Goal: Information Seeking & Learning: Learn about a topic

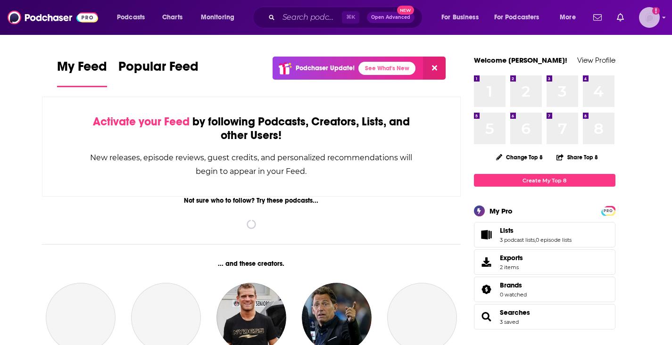
click at [647, 18] on img "Logged in as MattieVG" at bounding box center [649, 17] width 21 height 21
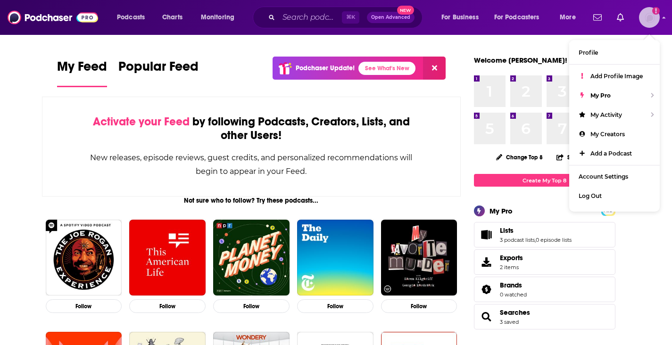
click at [647, 18] on img "Logged in as MattieVG" at bounding box center [649, 17] width 21 height 21
click at [300, 17] on input "Search podcasts, credits, & more..." at bounding box center [310, 17] width 63 height 15
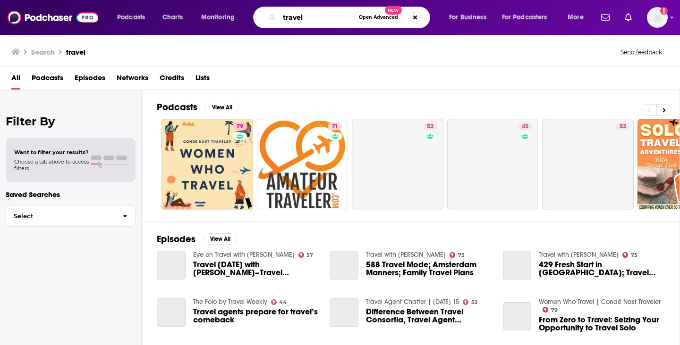
click at [316, 20] on input "travel" at bounding box center [317, 17] width 76 height 15
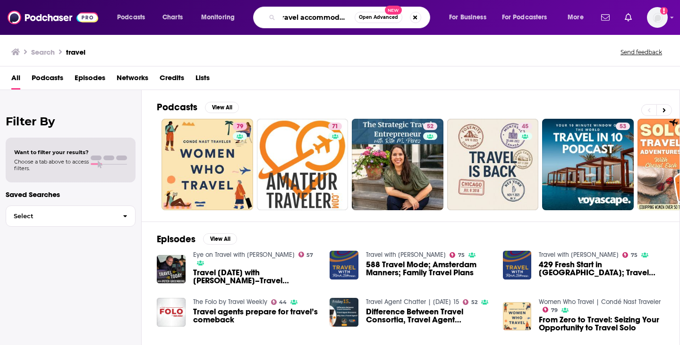
scroll to position [0, 12]
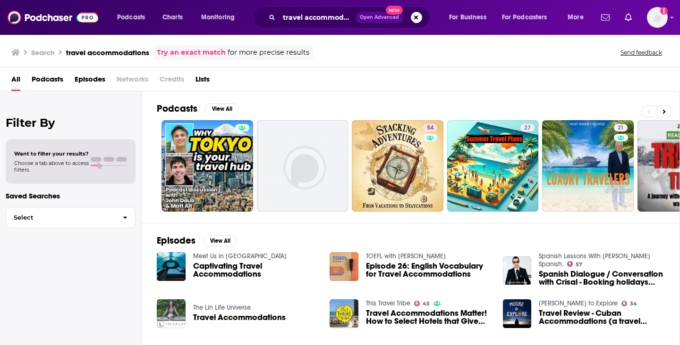
click at [48, 82] on span "Podcasts" at bounding box center [48, 81] width 32 height 19
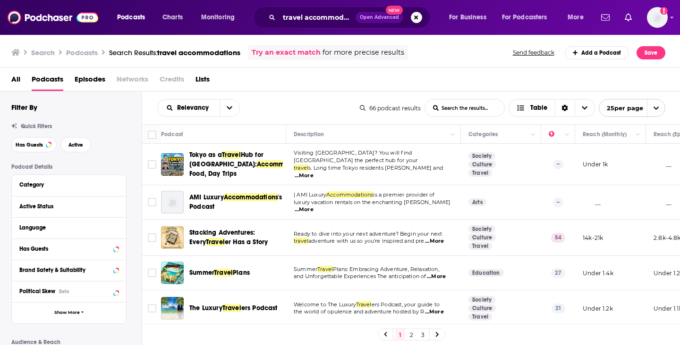
click at [313, 208] on span "...More" at bounding box center [303, 210] width 19 height 8
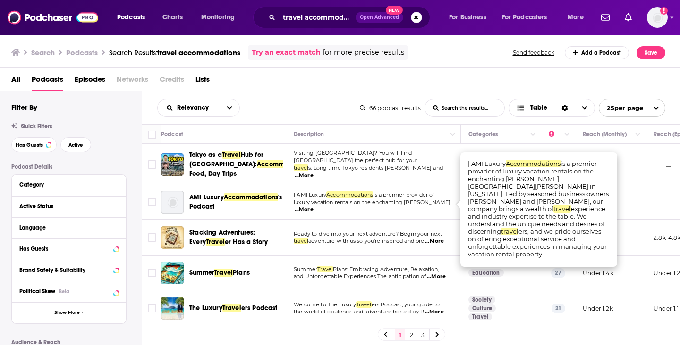
click at [313, 208] on span "...More" at bounding box center [303, 210] width 19 height 8
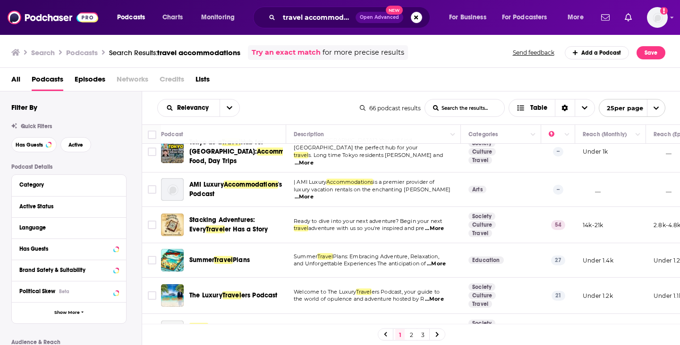
scroll to position [13, 0]
click at [438, 228] on span "...More" at bounding box center [434, 229] width 19 height 8
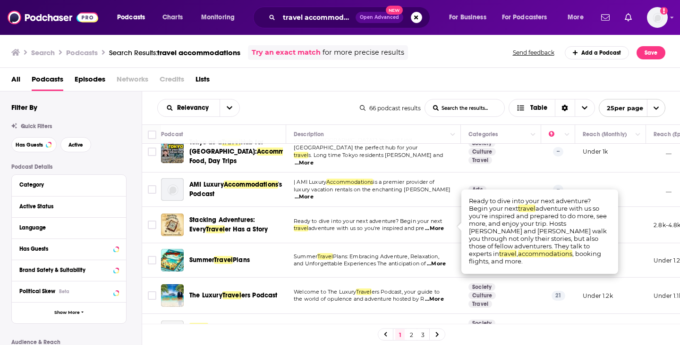
click at [438, 228] on span "...More" at bounding box center [434, 229] width 19 height 8
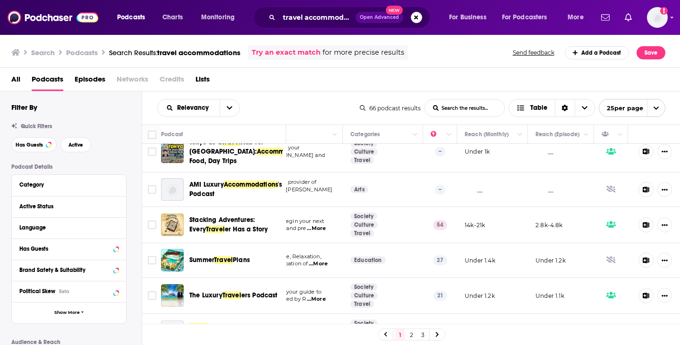
scroll to position [13, 127]
click at [659, 226] on button "Show More Button" at bounding box center [662, 225] width 15 height 15
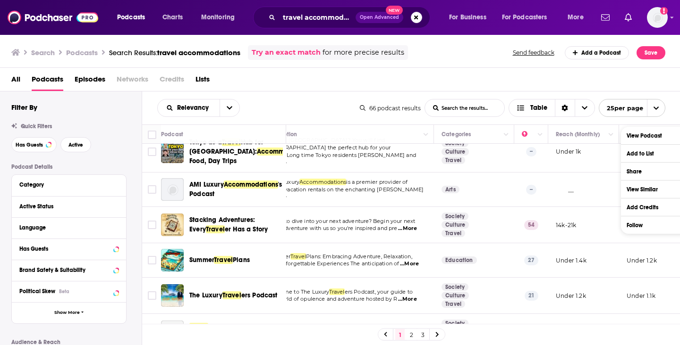
scroll to position [13, 0]
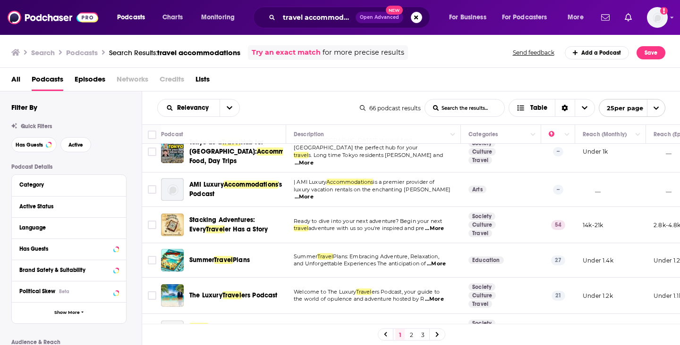
click at [444, 262] on span "...More" at bounding box center [436, 265] width 19 height 8
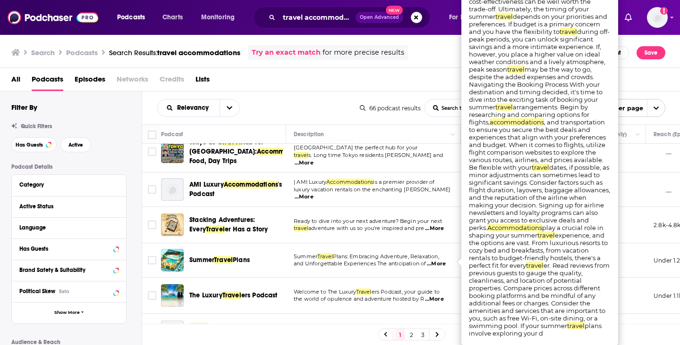
click at [444, 262] on span "...More" at bounding box center [436, 265] width 19 height 8
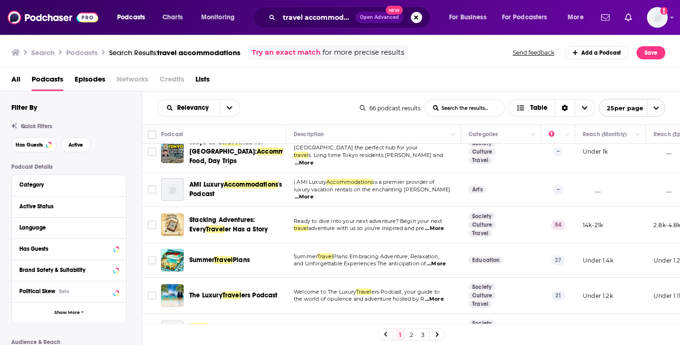
click at [407, 236] on td "Ready to dive into your next adventure? Begin your next travel adventure with u…" at bounding box center [373, 225] width 175 height 36
click at [437, 227] on span "...More" at bounding box center [434, 229] width 19 height 8
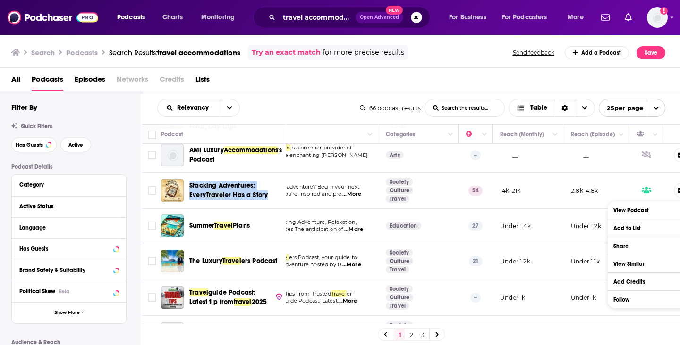
scroll to position [47, 89]
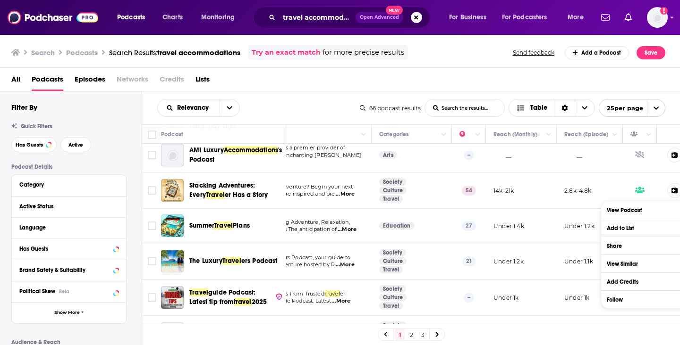
click at [355, 70] on div "All Podcasts Episodes Networks Credits Lists" at bounding box center [340, 80] width 680 height 24
click at [362, 87] on div "All Podcasts Episodes Networks Credits Lists" at bounding box center [341, 81] width 661 height 19
click at [517, 72] on div "All Podcasts Episodes Networks Credits Lists" at bounding box center [341, 81] width 661 height 19
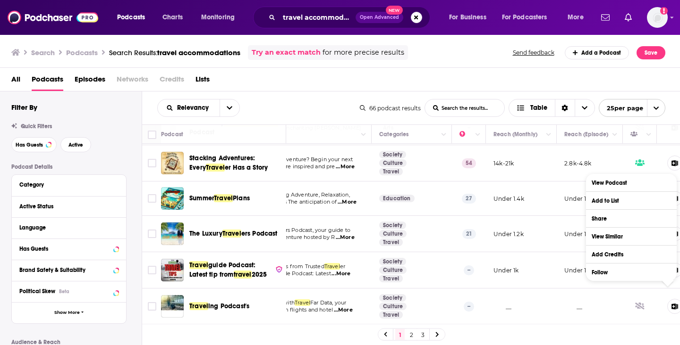
scroll to position [75, 127]
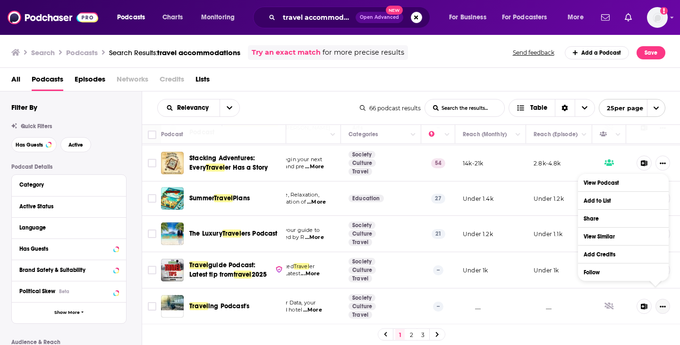
click at [660, 306] on icon "Show More Button" at bounding box center [663, 307] width 6 height 2
click at [659, 304] on icon "Show More Button" at bounding box center [662, 307] width 6 height 6
click at [659, 305] on icon "Show More Button" at bounding box center [662, 307] width 6 height 6
click at [660, 306] on icon "Show More Button" at bounding box center [663, 307] width 6 height 2
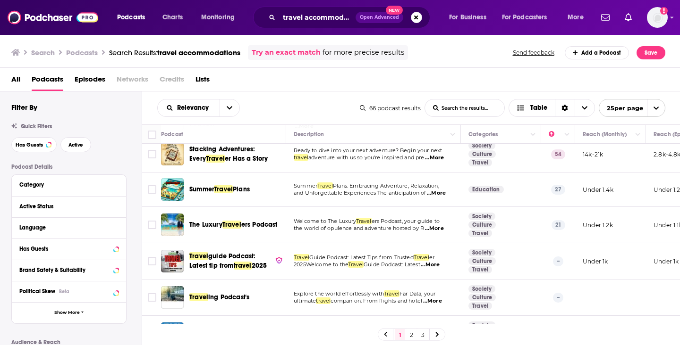
scroll to position [78, 0]
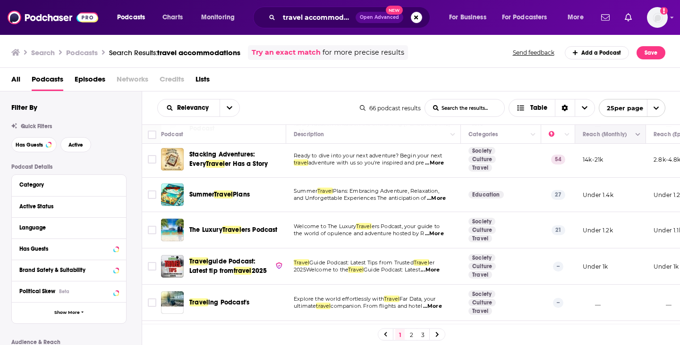
click at [597, 139] on button "Move" at bounding box center [608, 134] width 55 height 11
click at [641, 131] on button "Column Actions" at bounding box center [637, 134] width 11 height 11
click at [640, 132] on div at bounding box center [340, 172] width 680 height 345
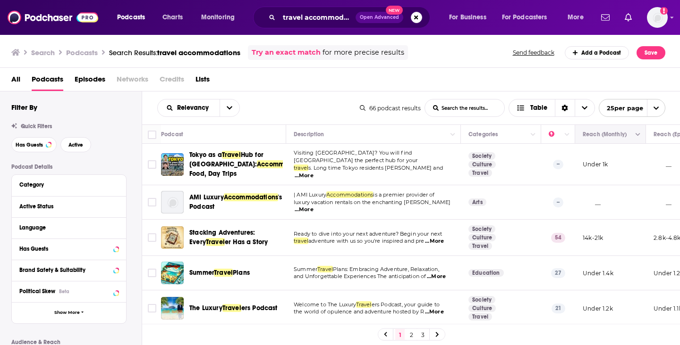
click at [592, 132] on button "Move" at bounding box center [608, 134] width 55 height 11
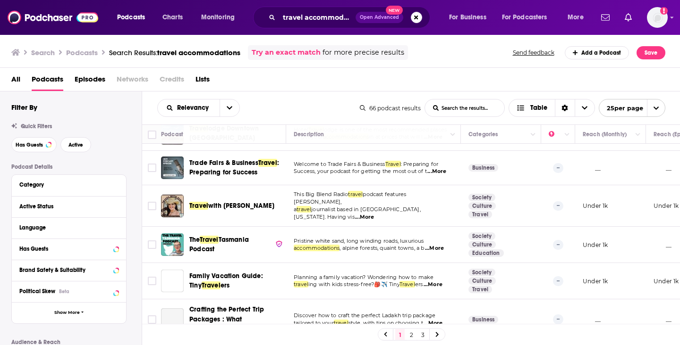
scroll to position [725, 0]
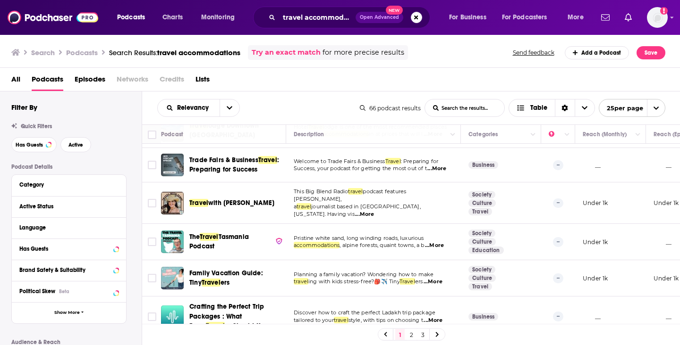
click at [410, 334] on link "2" at bounding box center [410, 334] width 9 height 11
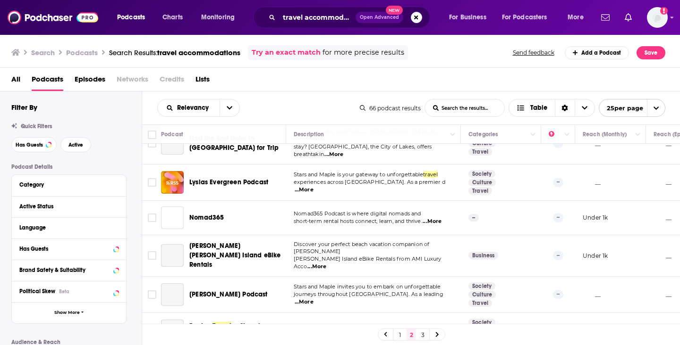
scroll to position [737, 0]
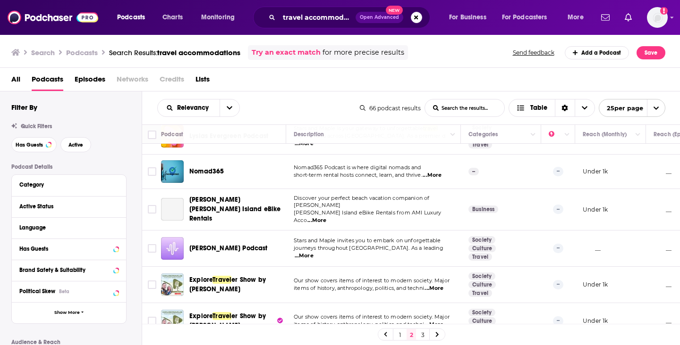
click at [422, 335] on link "3" at bounding box center [422, 334] width 9 height 11
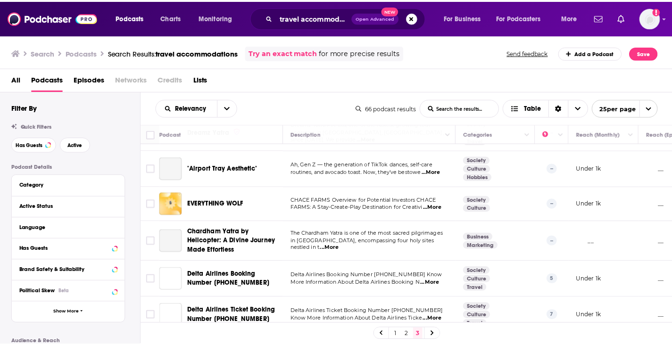
scroll to position [432, 0]
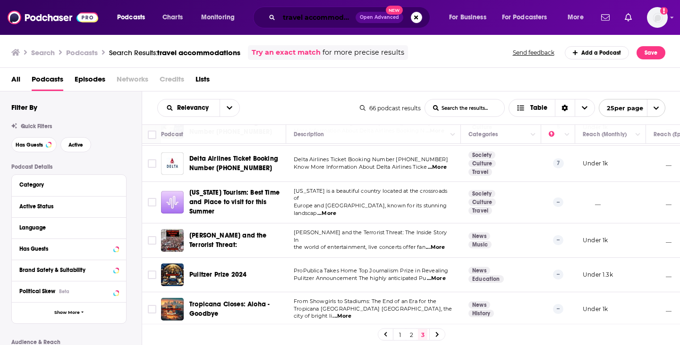
click at [303, 12] on input "travel accommodations" at bounding box center [317, 17] width 76 height 15
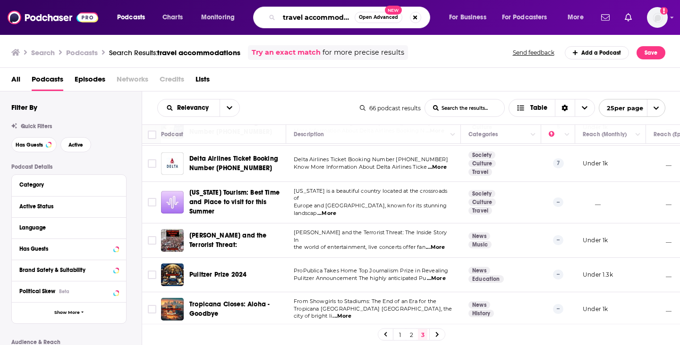
click at [303, 13] on input "travel accommodations" at bounding box center [317, 17] width 76 height 15
click at [342, 17] on input "short term rental" at bounding box center [317, 17] width 76 height 15
type input "short term rental"
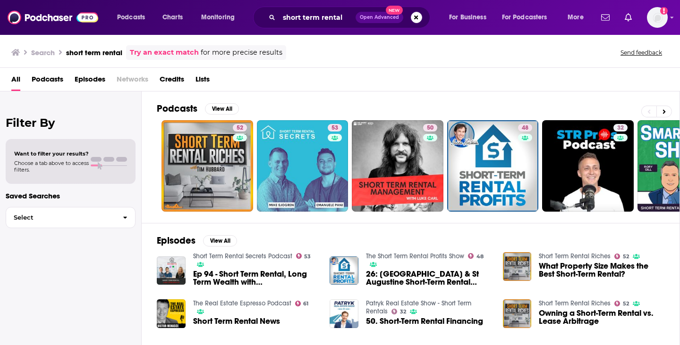
click at [59, 84] on span "Podcasts" at bounding box center [48, 81] width 32 height 19
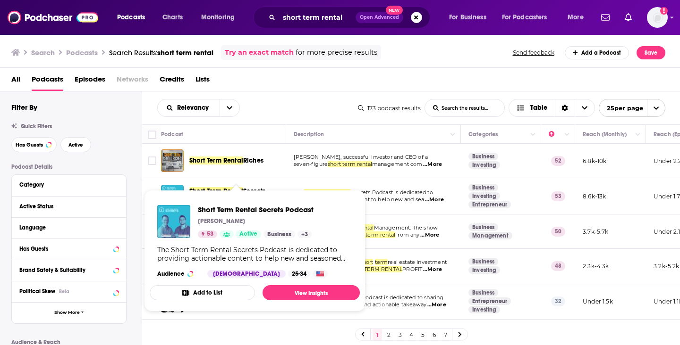
click at [275, 101] on div "Relevancy List Search Input Search the results... Table" at bounding box center [257, 108] width 201 height 18
click at [175, 190] on span "Short Term Rental Secrets Podcast MICHAEL SJOGREN 53 Active Business + 3 The Sh…" at bounding box center [255, 251] width 210 height 122
click at [196, 187] on span "Short Term Rental Secrets Podcast MICHAEL SJOGREN 53 Active Business + 3 The Sh…" at bounding box center [254, 251] width 221 height 133
click at [199, 190] on span "Short Term Rental Secrets Podcast MICHAEL SJOGREN 53 Active Business + 3 The Sh…" at bounding box center [254, 251] width 221 height 133
click at [303, 286] on link "View Insights" at bounding box center [310, 293] width 97 height 15
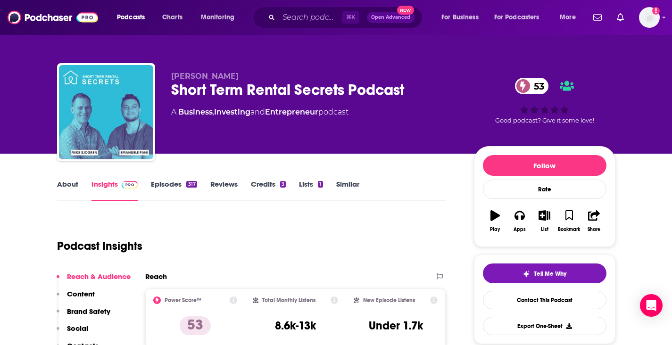
click at [161, 187] on link "Episodes 317" at bounding box center [174, 191] width 46 height 22
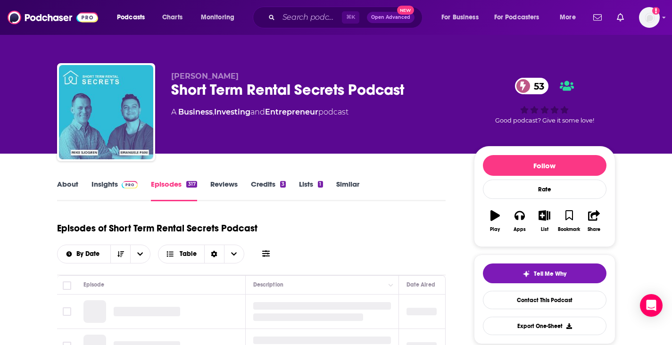
click at [126, 189] on link "Insights" at bounding box center [115, 191] width 47 height 22
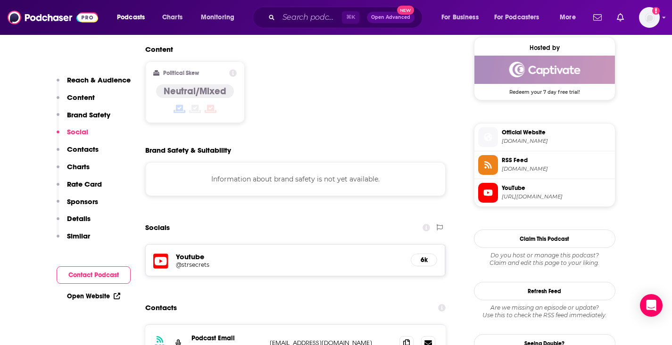
scroll to position [832, 0]
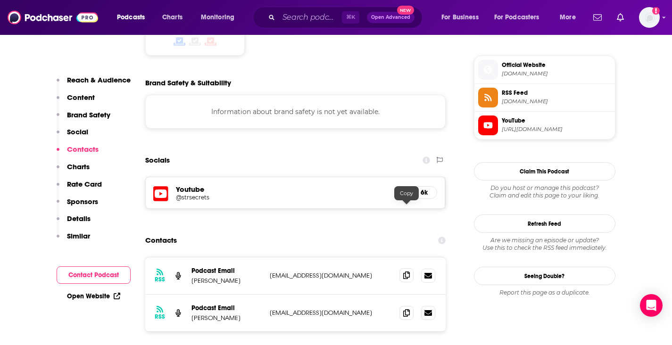
click at [409, 272] on icon at bounding box center [406, 276] width 7 height 8
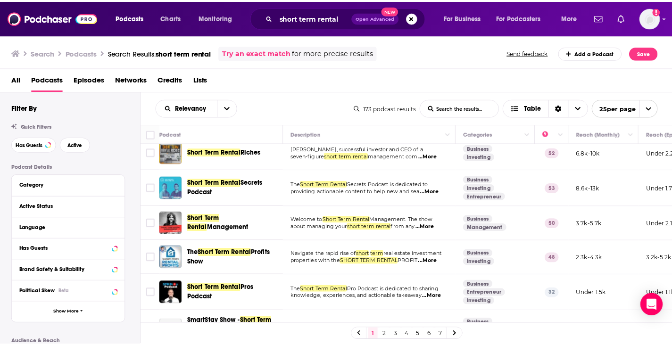
scroll to position [8, 0]
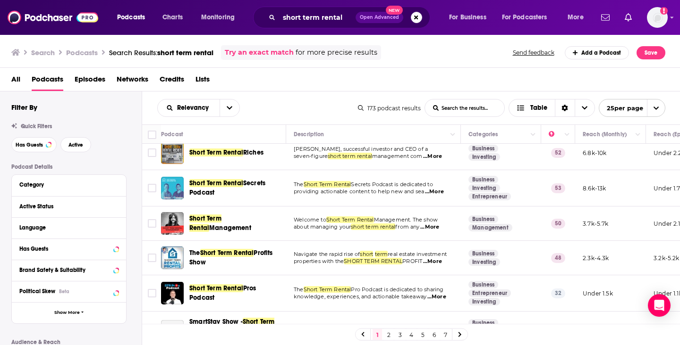
click at [328, 265] on p "properties with the SHORT TERM RENTAL PROFIT ...More" at bounding box center [373, 262] width 159 height 8
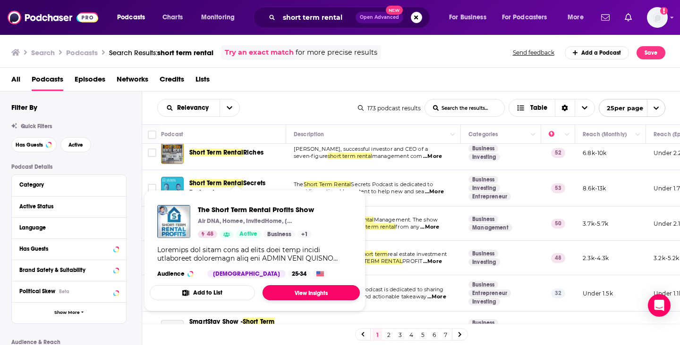
click at [293, 293] on link "View Insights" at bounding box center [310, 293] width 97 height 15
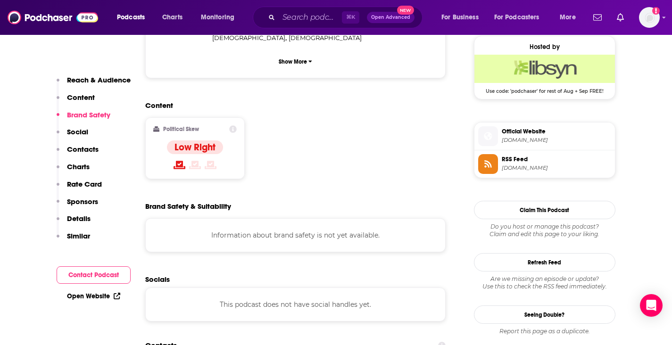
scroll to position [786, 0]
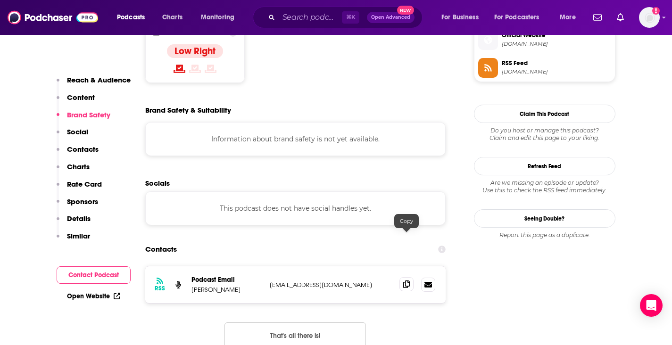
click at [404, 281] on icon at bounding box center [406, 285] width 7 height 8
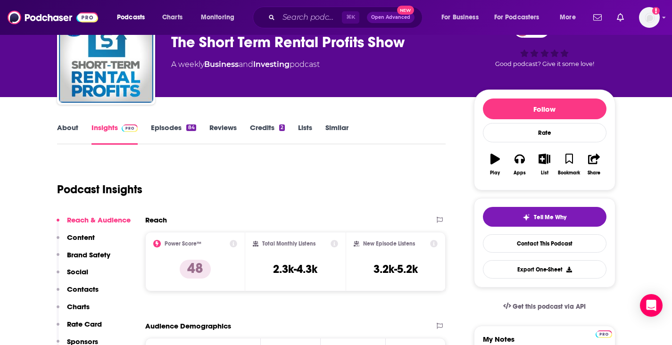
scroll to position [0, 0]
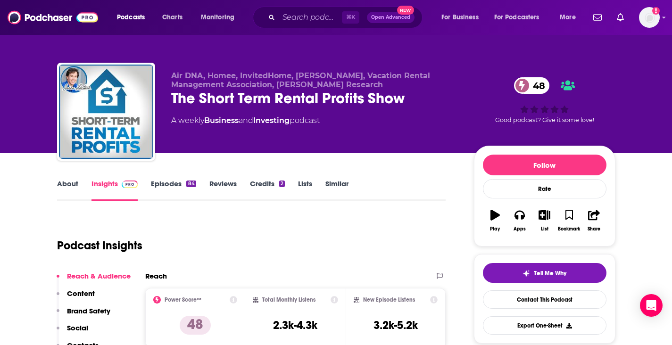
click at [170, 186] on link "Episodes 84" at bounding box center [173, 190] width 45 height 22
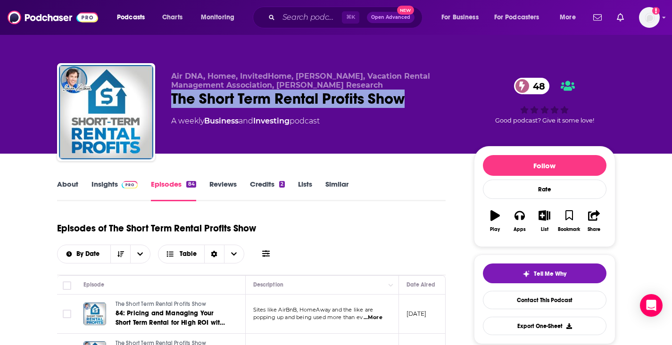
drag, startPoint x: 417, startPoint y: 99, endPoint x: 174, endPoint y: 96, distance: 243.1
click at [174, 96] on div "The Short Term Rental Profits Show 48" at bounding box center [315, 99] width 288 height 18
copy h2 "The Short Term Rental Profits Show"
click at [113, 186] on link "Insights" at bounding box center [115, 191] width 47 height 22
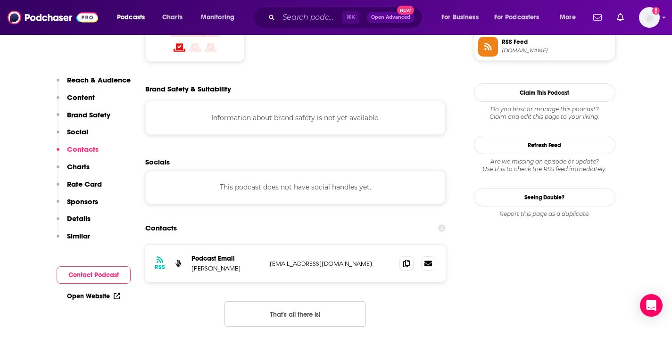
scroll to position [894, 0]
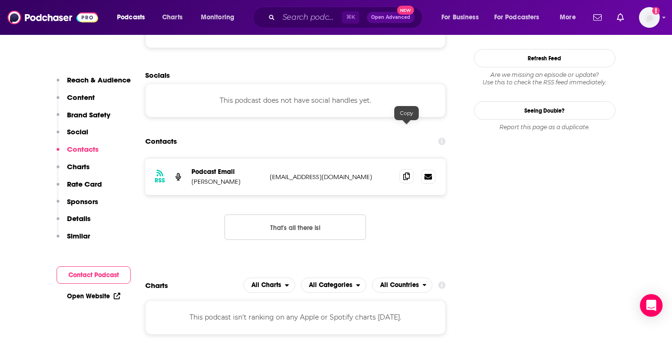
click at [405, 173] on icon at bounding box center [406, 177] width 7 height 8
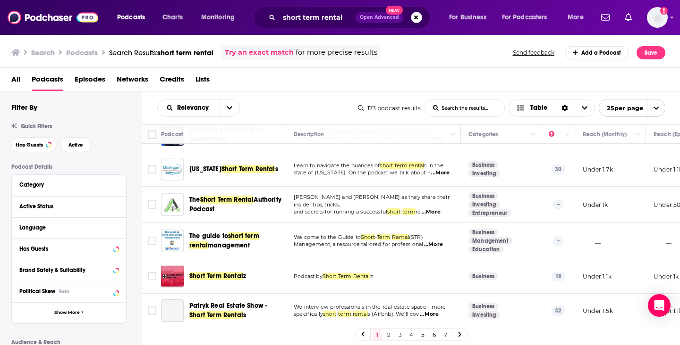
scroll to position [705, 0]
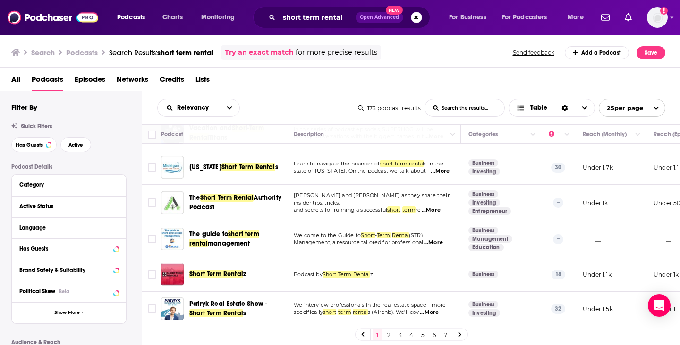
click at [391, 339] on link "2" at bounding box center [388, 334] width 9 height 11
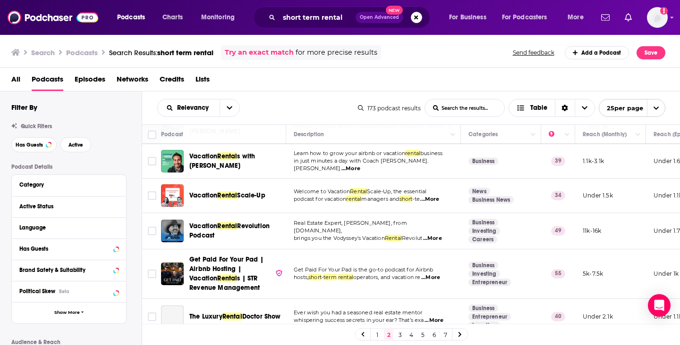
scroll to position [765, 0]
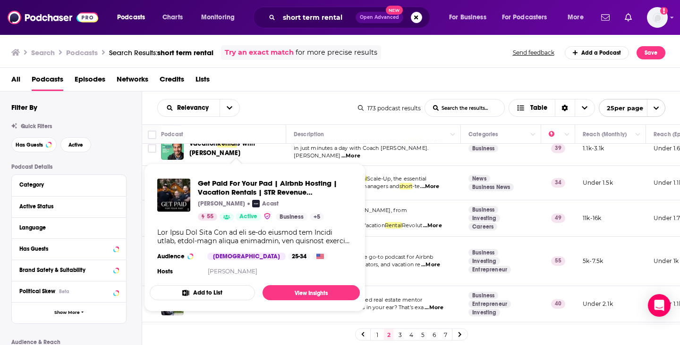
click at [435, 55] on div "Search Podcasts Search Results: short term rental Try an exact match for more p…" at bounding box center [338, 52] width 654 height 15
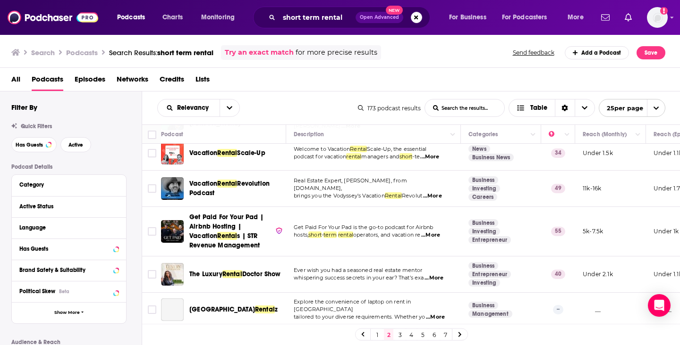
scroll to position [803, 0]
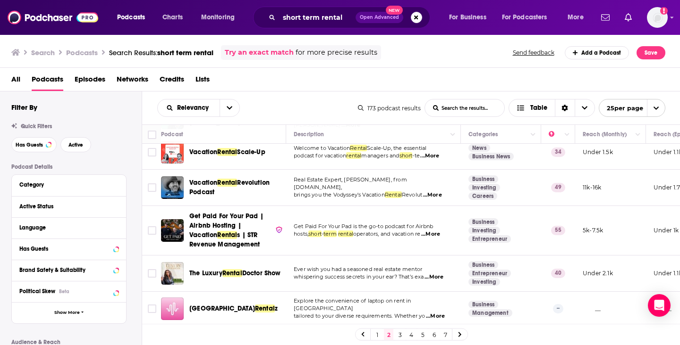
click at [398, 334] on link "3" at bounding box center [399, 334] width 9 height 11
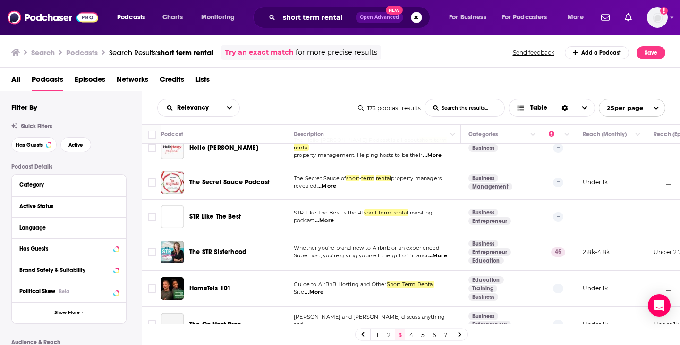
scroll to position [629, 0]
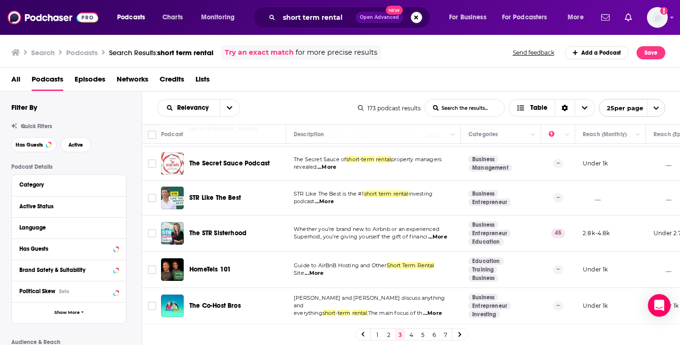
click at [446, 241] on span "...More" at bounding box center [437, 238] width 19 height 8
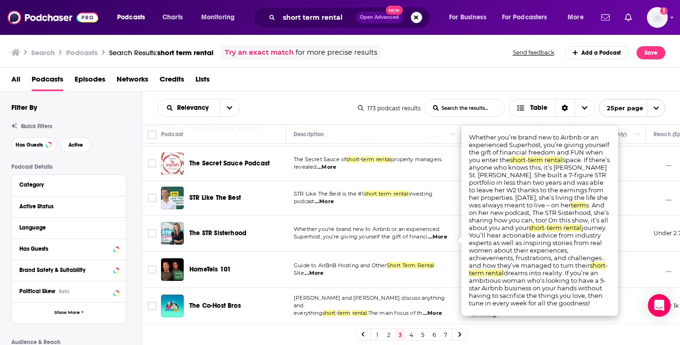
click at [446, 241] on span "...More" at bounding box center [437, 238] width 19 height 8
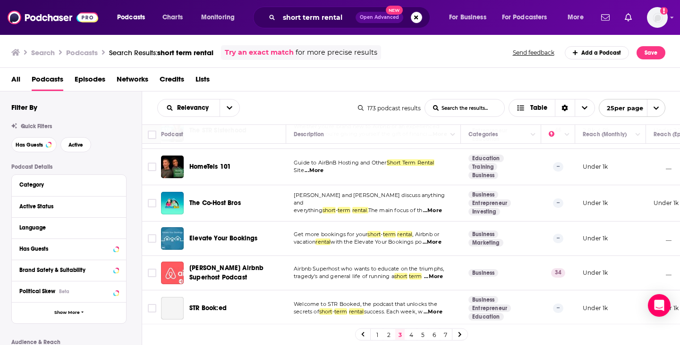
scroll to position [742, 0]
click at [409, 334] on link "4" at bounding box center [410, 334] width 9 height 11
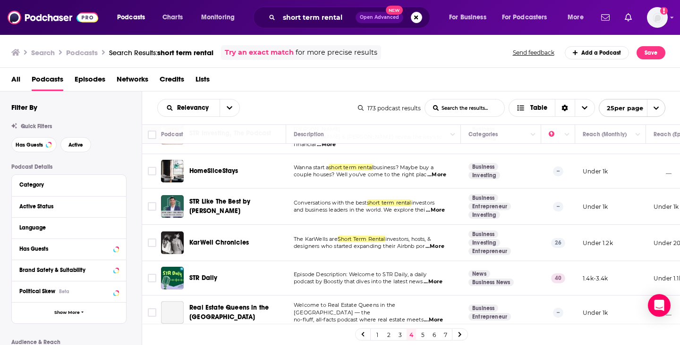
scroll to position [697, 0]
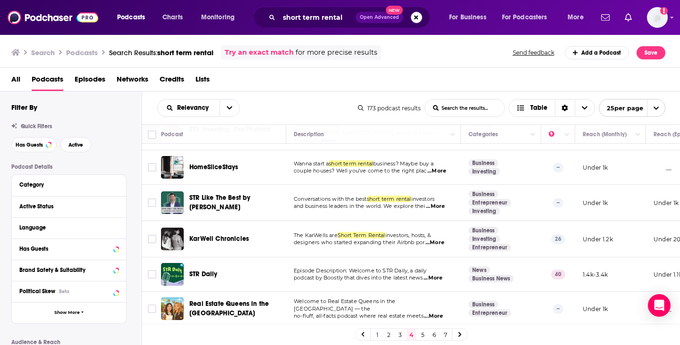
click at [441, 275] on span "...More" at bounding box center [432, 279] width 19 height 8
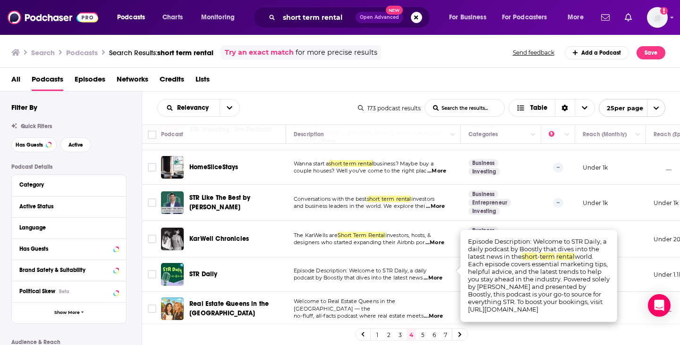
click at [441, 275] on span "...More" at bounding box center [432, 279] width 19 height 8
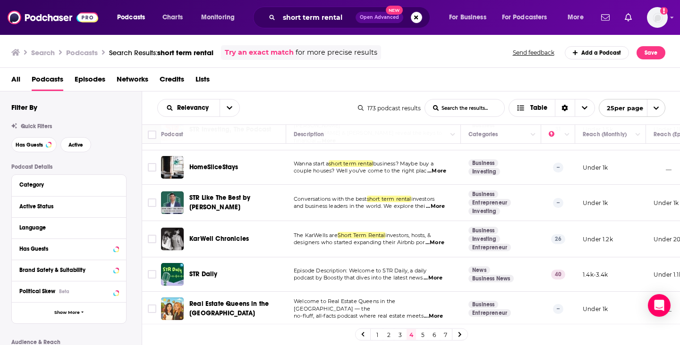
click at [420, 336] on link "5" at bounding box center [422, 334] width 9 height 11
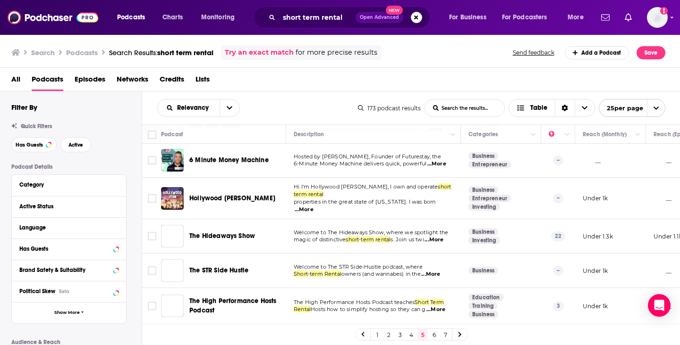
scroll to position [706, 0]
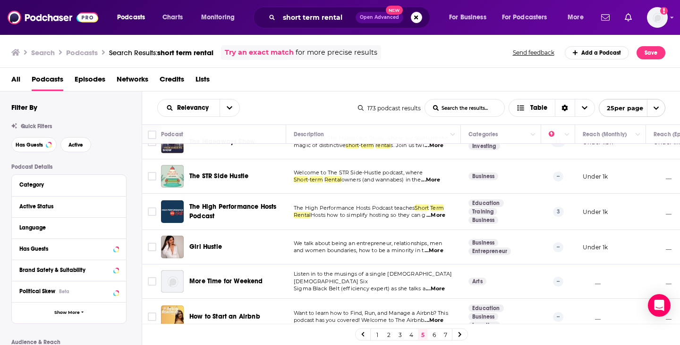
click at [436, 336] on link "6" at bounding box center [433, 334] width 9 height 11
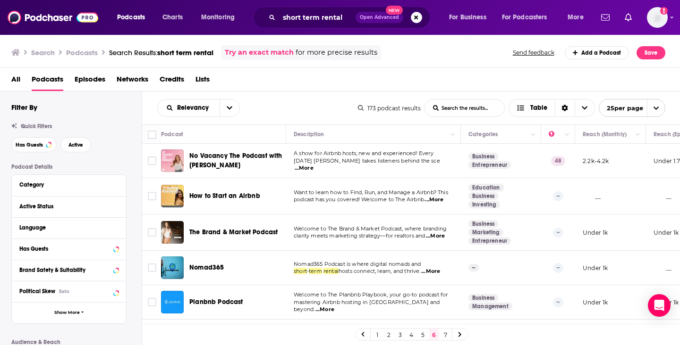
click at [313, 167] on span "...More" at bounding box center [303, 169] width 19 height 8
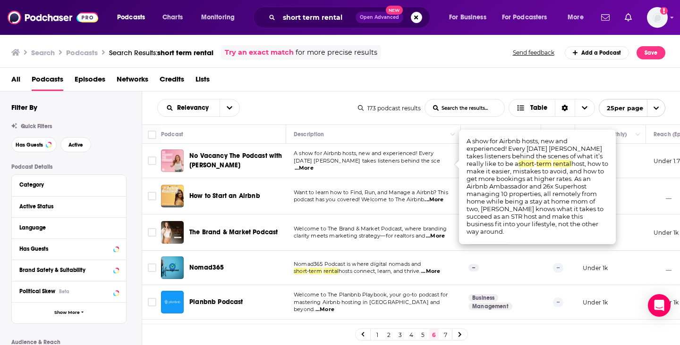
click at [313, 167] on span "...More" at bounding box center [303, 169] width 19 height 8
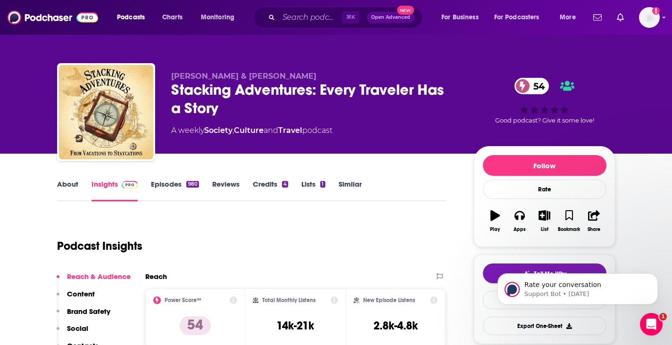
click at [175, 186] on link "Episodes 980" at bounding box center [175, 191] width 48 height 22
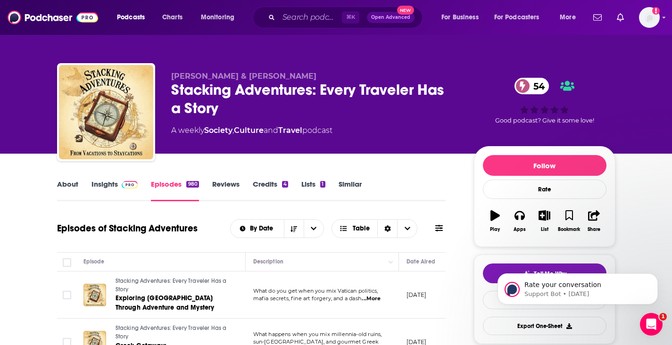
click at [103, 185] on link "Insights" at bounding box center [115, 191] width 47 height 22
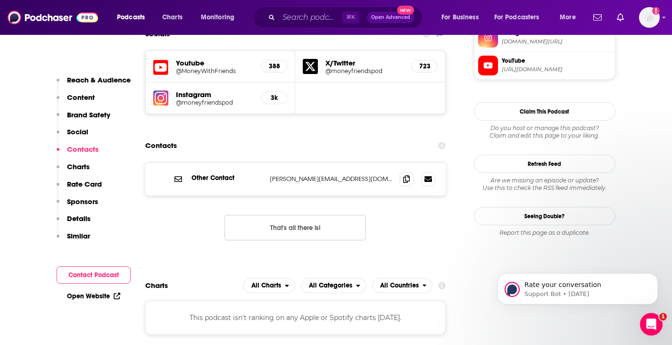
scroll to position [950, 0]
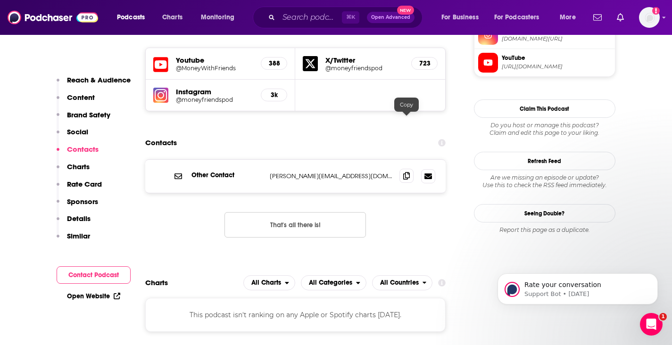
click at [404, 172] on icon at bounding box center [406, 176] width 7 height 8
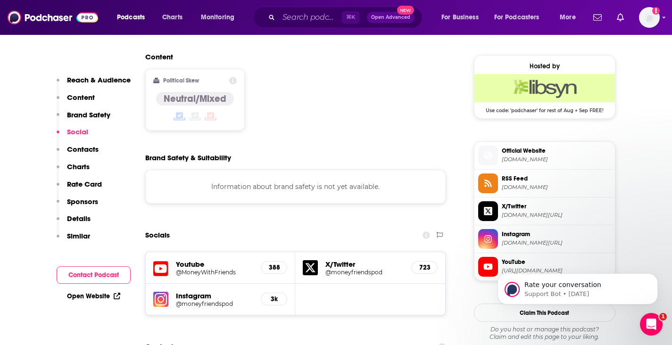
scroll to position [0, 0]
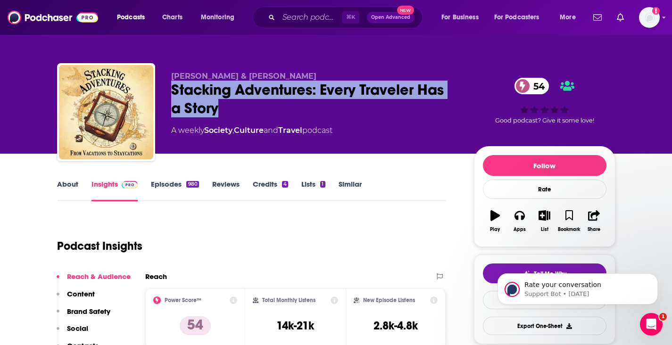
drag, startPoint x: 238, startPoint y: 114, endPoint x: 165, endPoint y: 87, distance: 77.9
click at [165, 87] on div "Joe Saul-Sehy & Crystal Hammond Stacking Adventures: Every Traveler Has a Story…" at bounding box center [336, 114] width 559 height 102
click at [197, 94] on div "Stacking Adventures: Every Traveler Has a Story 54" at bounding box center [315, 99] width 288 height 37
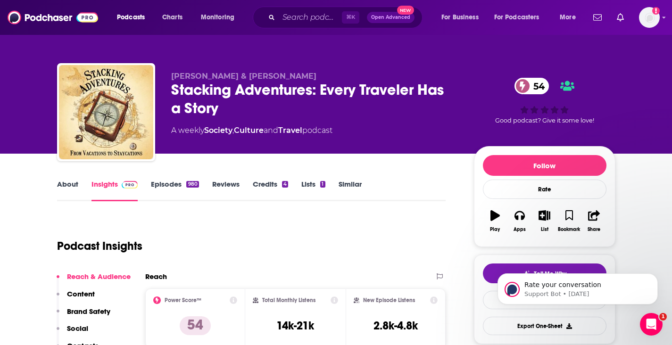
click at [278, 14] on div "⌘ K Open Advanced New" at bounding box center [338, 18] width 170 height 22
click at [289, 16] on input "Search podcasts, credits, & more..." at bounding box center [310, 17] width 63 height 15
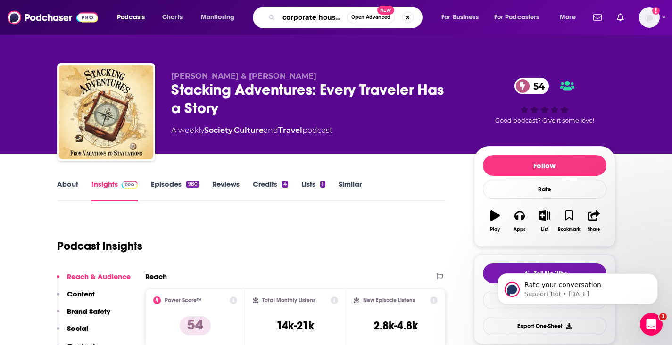
type input "corporate housing"
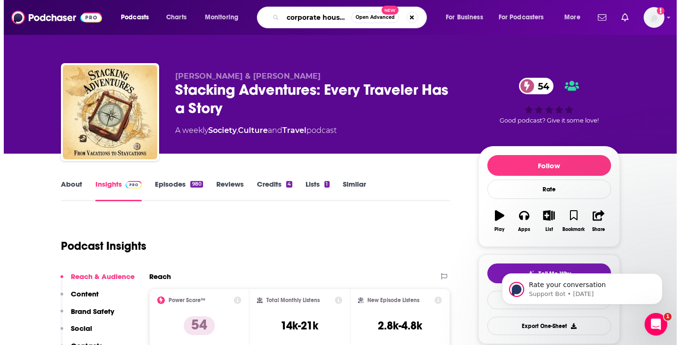
scroll to position [0, 1]
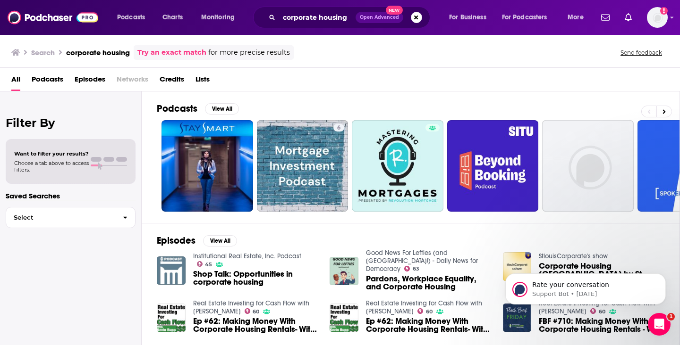
click at [51, 82] on span "Podcasts" at bounding box center [48, 81] width 32 height 19
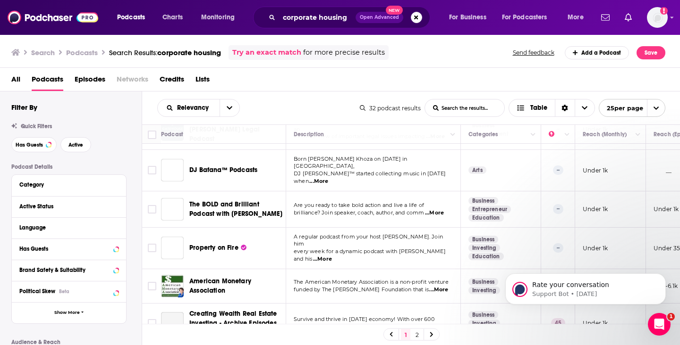
scroll to position [722, 0]
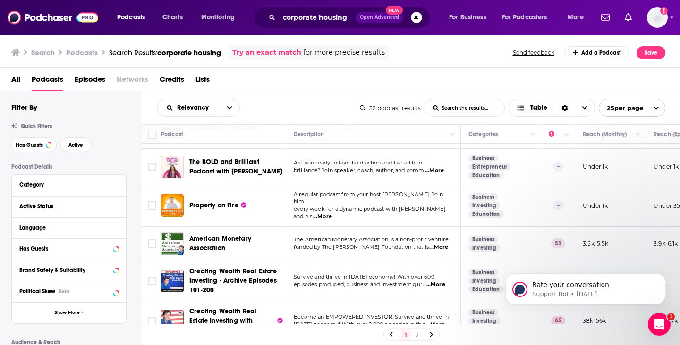
click at [437, 244] on span "...More" at bounding box center [438, 248] width 19 height 8
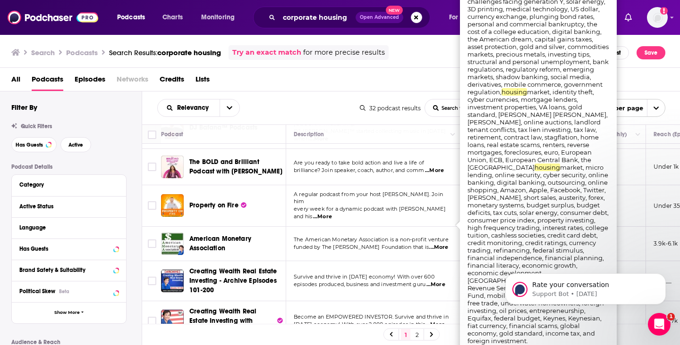
click at [437, 244] on span "...More" at bounding box center [438, 248] width 19 height 8
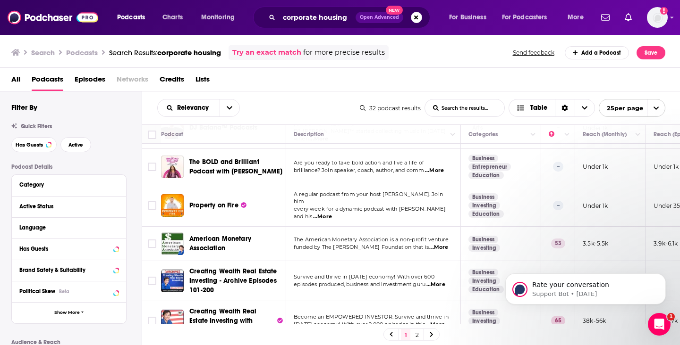
click at [416, 337] on link "2" at bounding box center [416, 334] width 9 height 11
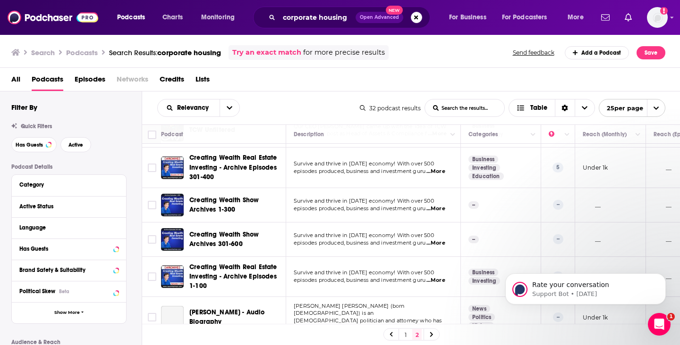
scroll to position [84, 0]
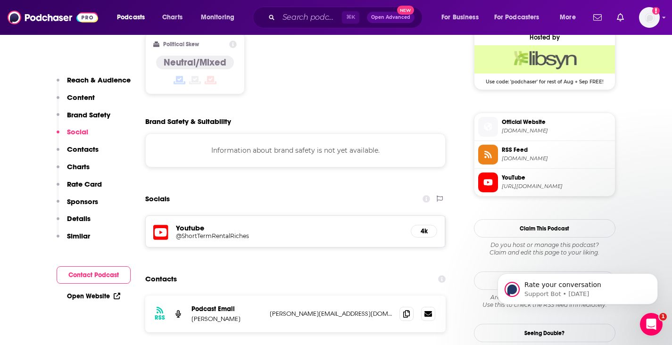
scroll to position [775, 0]
click at [403, 310] on icon at bounding box center [406, 314] width 7 height 8
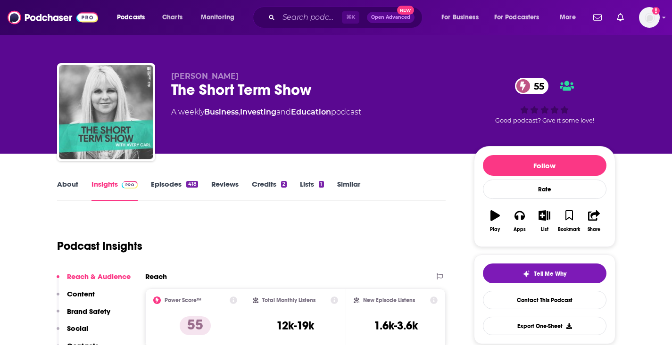
click at [177, 190] on link "Episodes 418" at bounding box center [174, 191] width 47 height 22
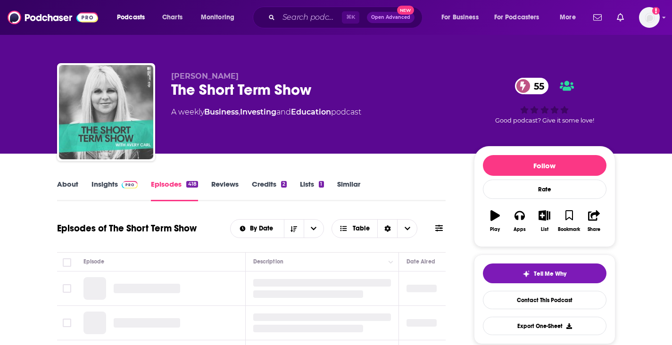
click at [110, 189] on link "Insights" at bounding box center [115, 191] width 47 height 22
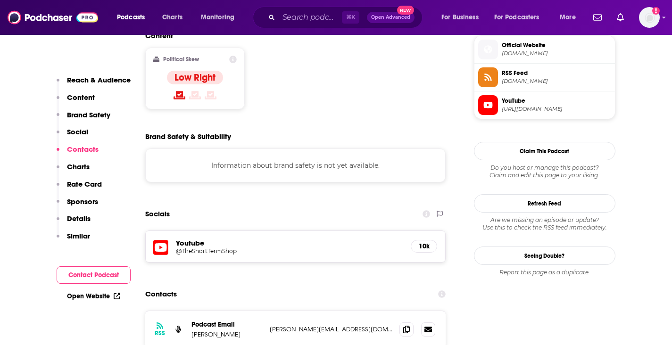
scroll to position [849, 0]
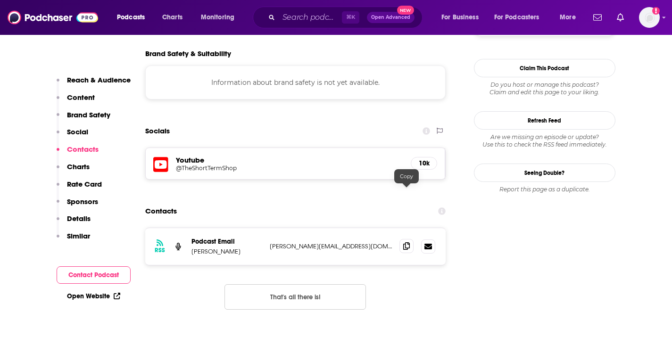
click at [402, 239] on span at bounding box center [407, 246] width 14 height 14
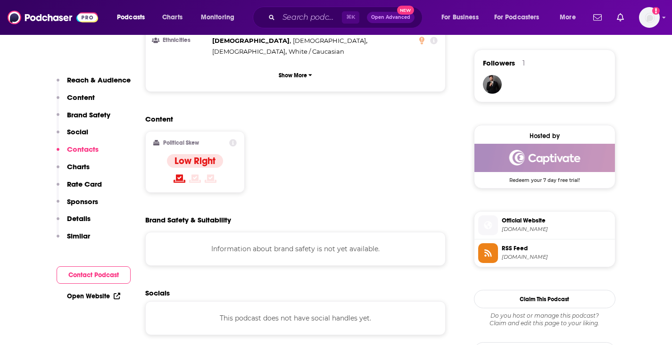
scroll to position [815, 0]
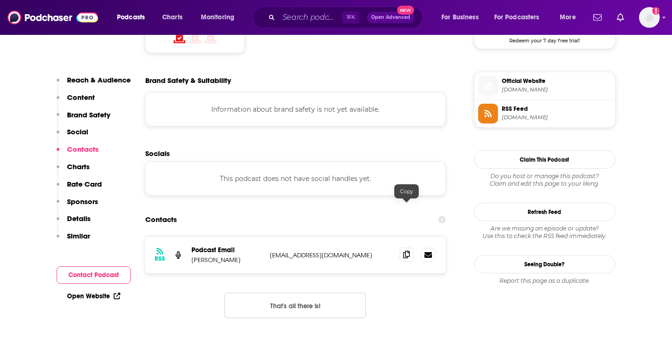
click at [406, 251] on icon at bounding box center [406, 255] width 7 height 8
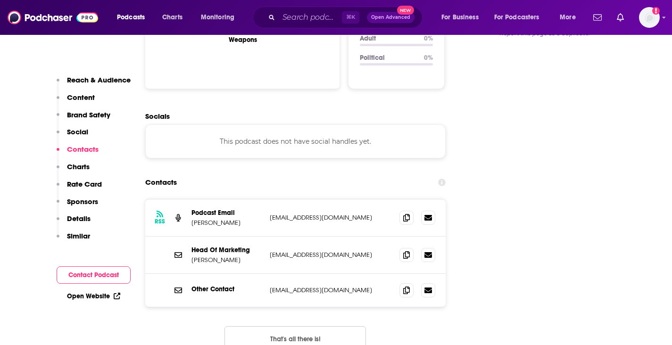
scroll to position [1061, 0]
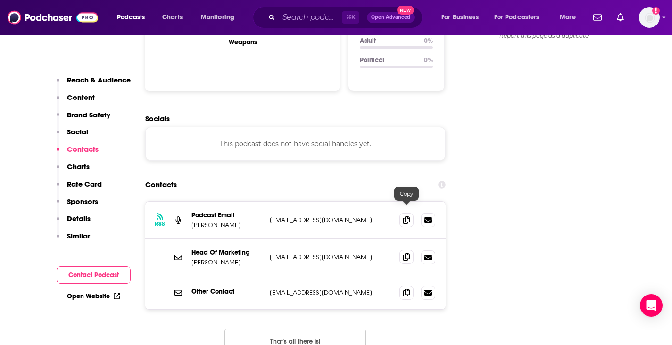
click at [405, 253] on icon at bounding box center [406, 257] width 7 height 8
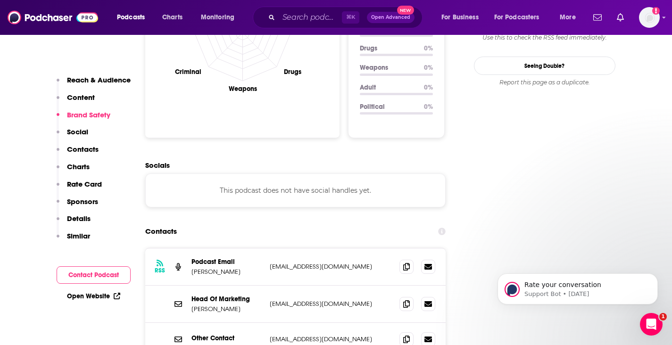
scroll to position [1059, 0]
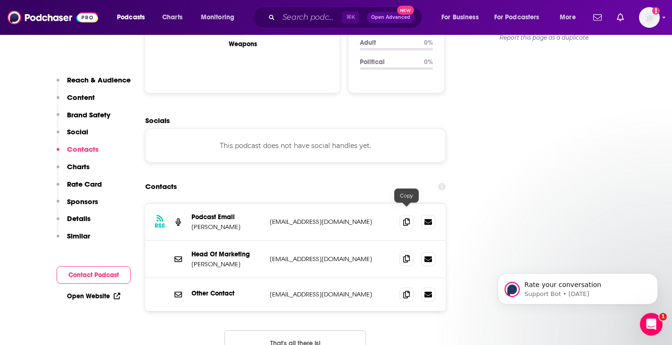
click at [404, 255] on icon at bounding box center [406, 259] width 7 height 8
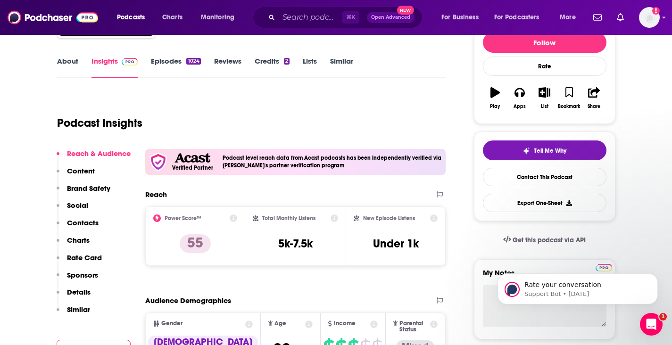
scroll to position [0, 0]
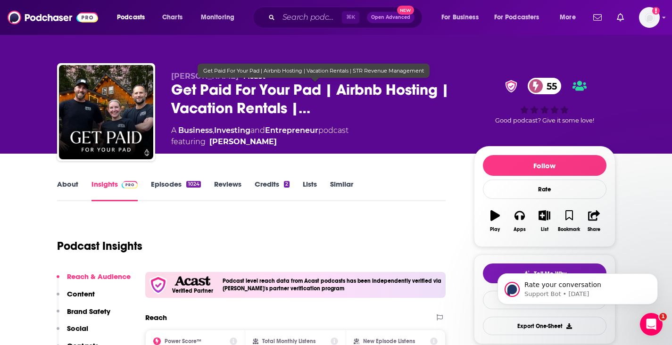
click at [174, 94] on span "Get Paid For Your Pad | Airbnb Hosting | Vacation Rentals |…" at bounding box center [315, 99] width 288 height 37
click at [178, 89] on span "Get Paid For Your Pad | Airbnb Hosting | Vacation Rentals |…" at bounding box center [315, 99] width 288 height 37
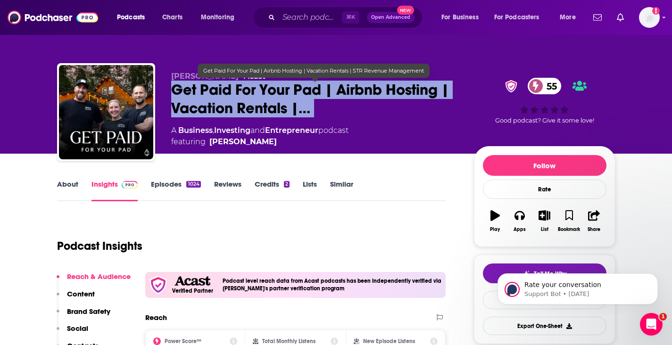
click at [178, 89] on span "Get Paid For Your Pad | Airbnb Hosting | Vacation Rentals |…" at bounding box center [315, 99] width 288 height 37
copy div "Get Paid For Your Pad | Airbnb Hosting | Vacation Rentals |… 55"
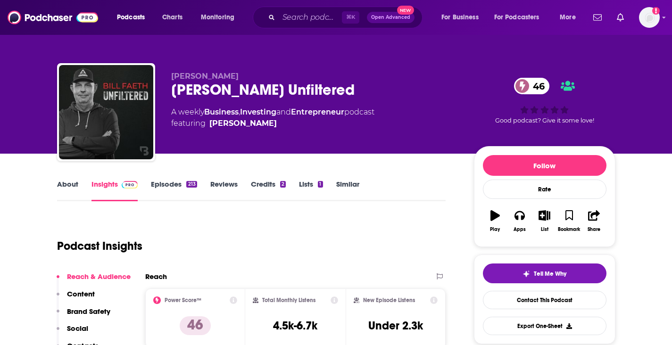
click at [171, 188] on link "Episodes 213" at bounding box center [174, 191] width 46 height 22
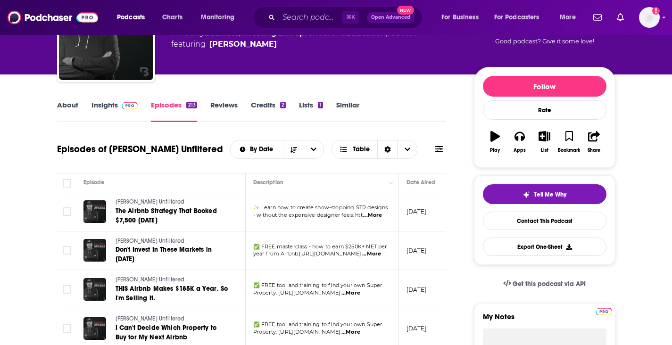
scroll to position [79, 0]
click at [102, 105] on link "Insights" at bounding box center [115, 112] width 47 height 22
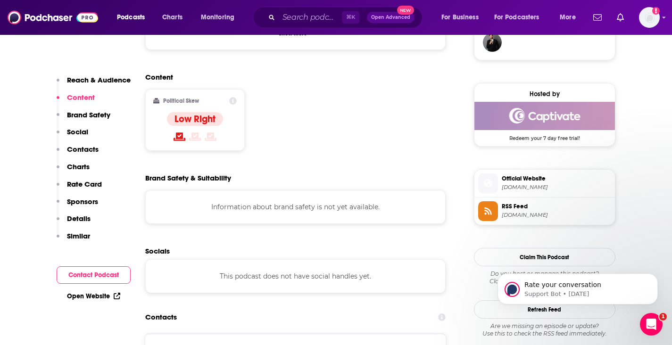
scroll to position [789, 0]
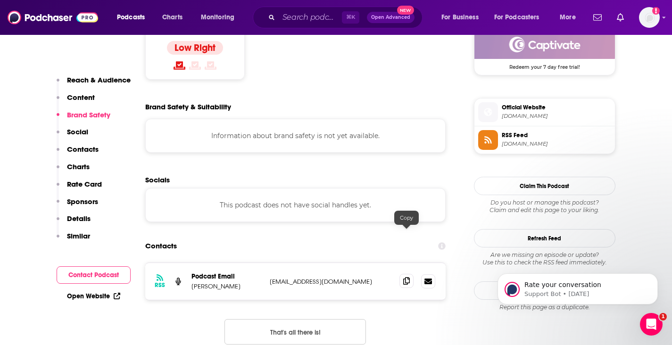
click at [405, 277] on icon at bounding box center [406, 281] width 7 height 8
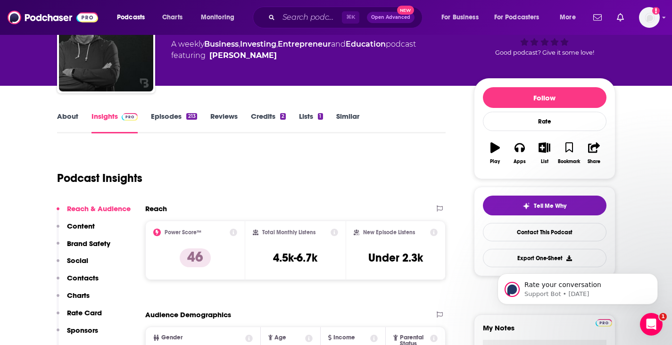
scroll to position [0, 0]
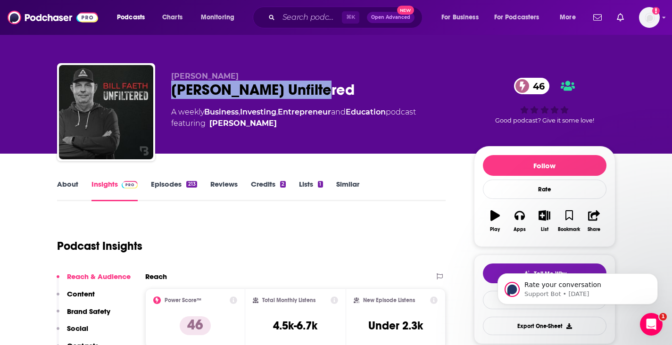
drag, startPoint x: 166, startPoint y: 90, endPoint x: 303, endPoint y: 95, distance: 137.9
click at [303, 95] on div "Bill Faeth Bill Faeth Unfiltered 46 A weekly Business , Investing , Entrepreneu…" at bounding box center [336, 114] width 559 height 102
copy h2 "[PERSON_NAME] Unfiltered"
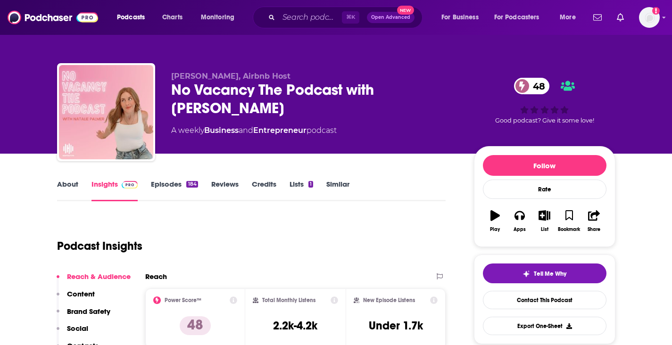
drag, startPoint x: 224, startPoint y: 106, endPoint x: 165, endPoint y: 90, distance: 61.0
click at [165, 90] on div "Natalie Palmer, Airbnb Host No Vacancy The Podcast with Natalie Palmer 48 A wee…" at bounding box center [336, 114] width 559 height 102
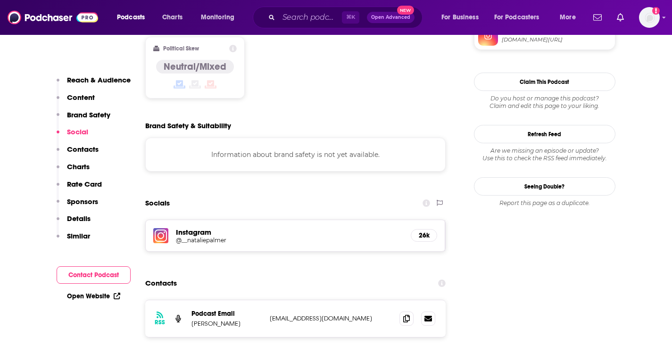
scroll to position [770, 0]
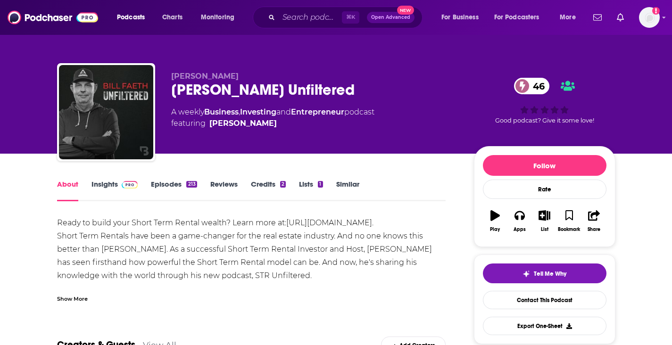
click at [110, 187] on link "Insights" at bounding box center [115, 191] width 47 height 22
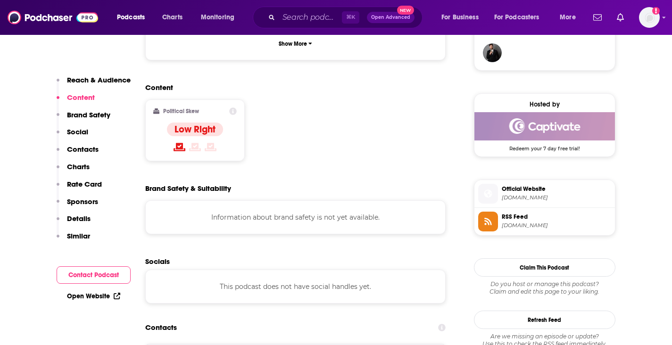
scroll to position [933, 0]
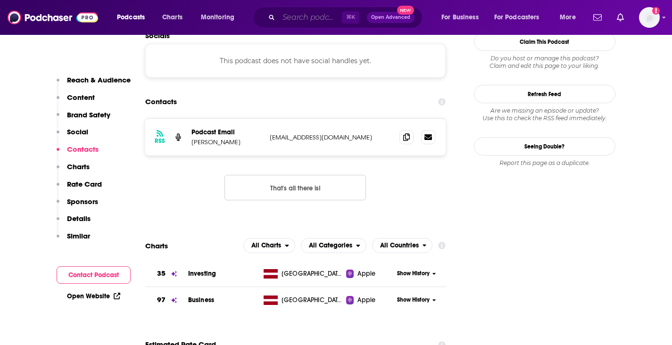
click at [291, 17] on input "Search podcasts, credits, & more..." at bounding box center [310, 17] width 63 height 15
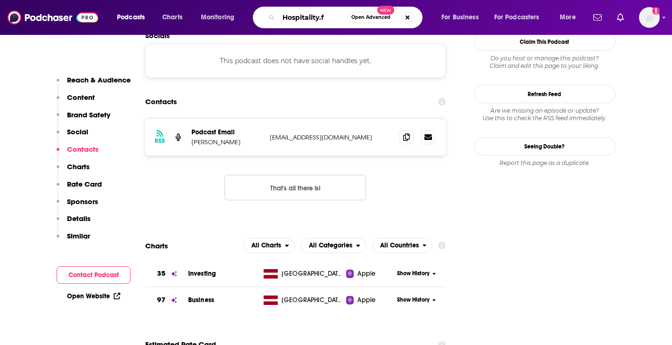
type input "[DOMAIN_NAME]"
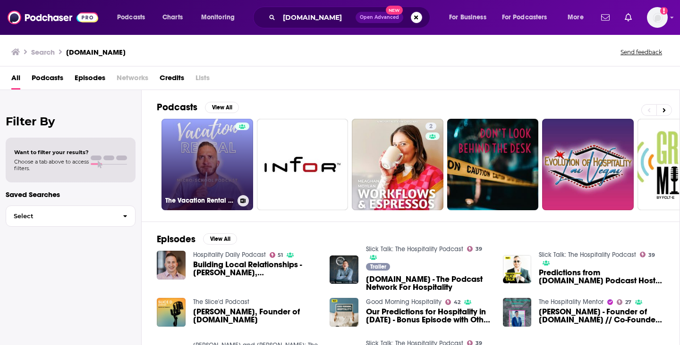
click at [216, 151] on link "The Vacation Rental Micro-School" at bounding box center [207, 165] width 92 height 92
